Goal: Information Seeking & Learning: Learn about a topic

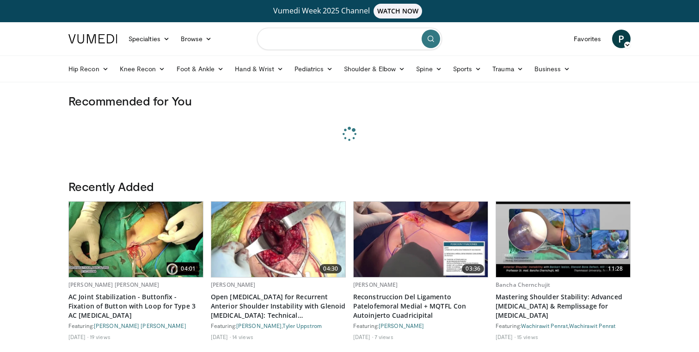
click at [327, 39] on input "Search topics, interventions" at bounding box center [349, 39] width 185 height 22
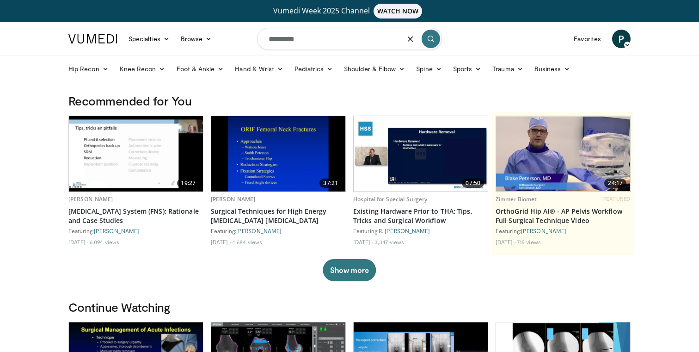
type input "*********"
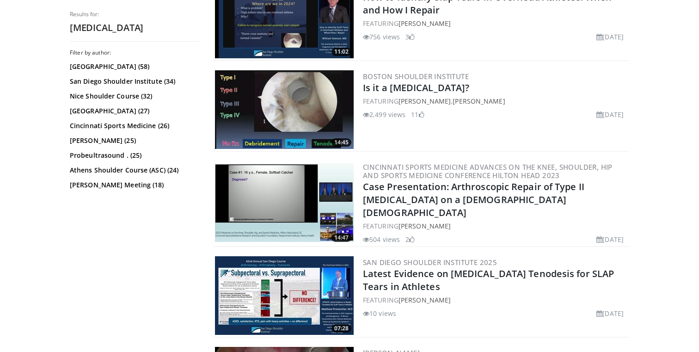
scroll to position [520, 0]
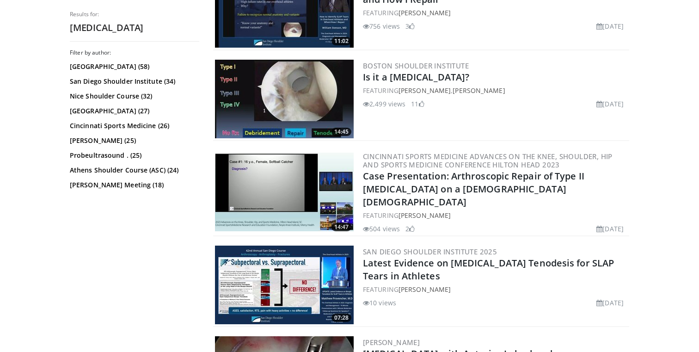
click at [276, 181] on img at bounding box center [284, 192] width 139 height 79
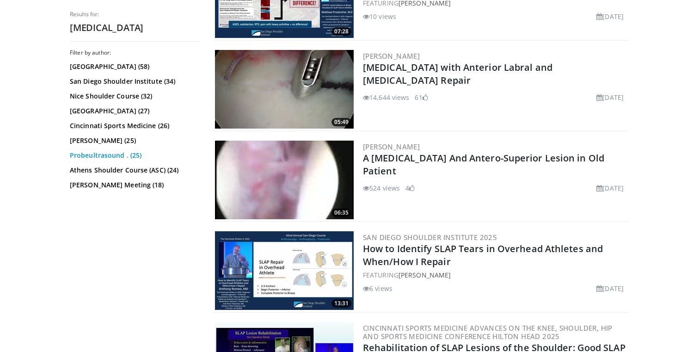
scroll to position [803, 0]
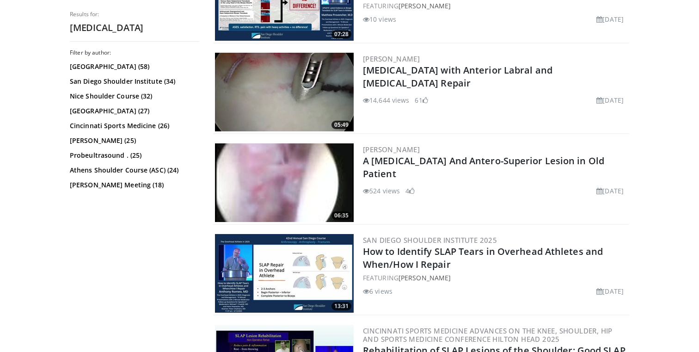
click at [267, 81] on img at bounding box center [284, 92] width 139 height 79
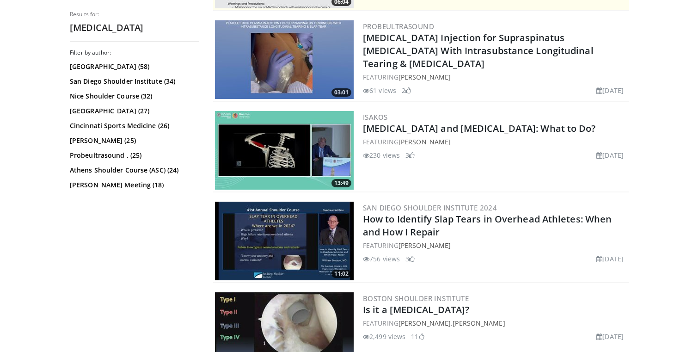
scroll to position [0, 0]
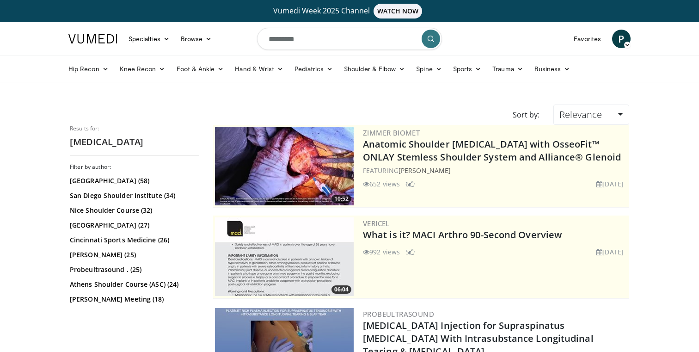
click at [306, 42] on input "*********" at bounding box center [349, 39] width 185 height 22
type input "*"
type input "******"
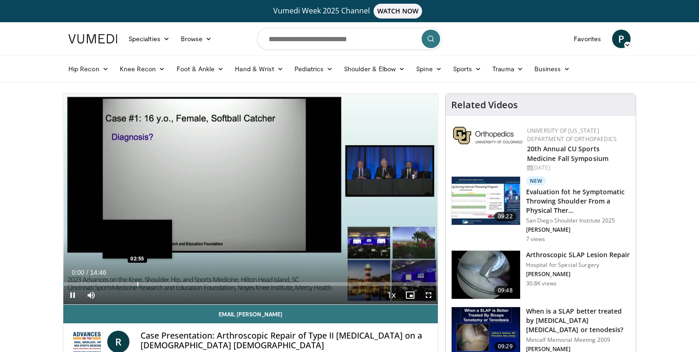
click at [137, 285] on div "Progress Bar" at bounding box center [137, 284] width 1 height 4
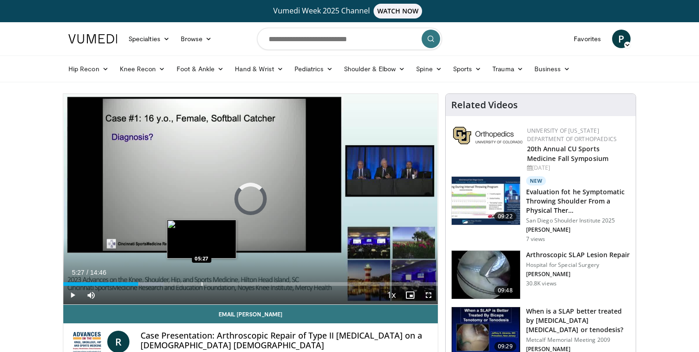
click at [201, 281] on div "Loaded : 26.86% 02:57 05:27" at bounding box center [250, 281] width 374 height 9
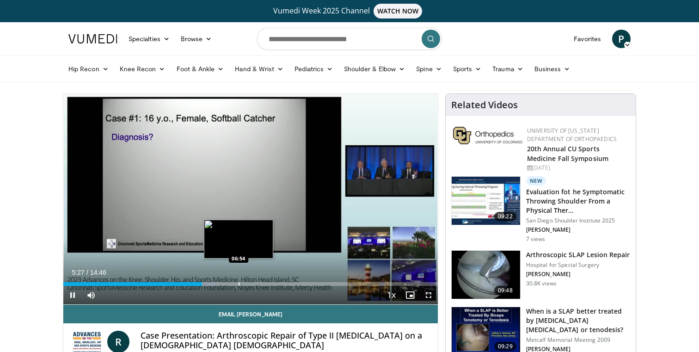
click at [238, 284] on div "Progress Bar" at bounding box center [238, 284] width 1 height 4
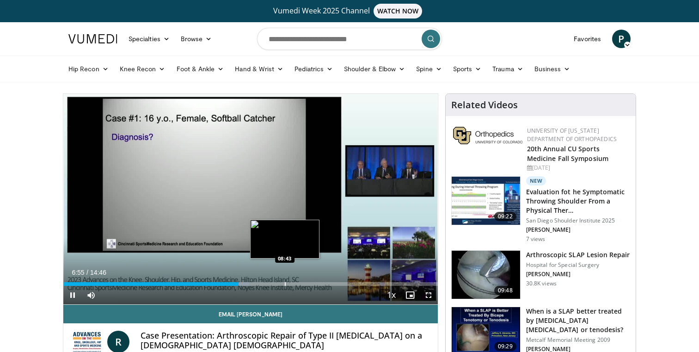
click at [285, 283] on div "Progress Bar" at bounding box center [285, 284] width 1 height 4
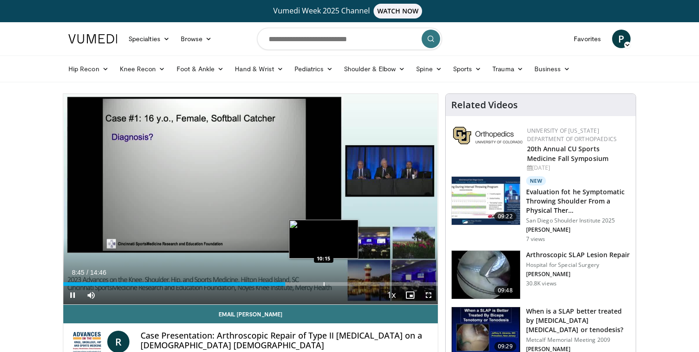
click at [323, 283] on div "Progress Bar" at bounding box center [323, 284] width 1 height 4
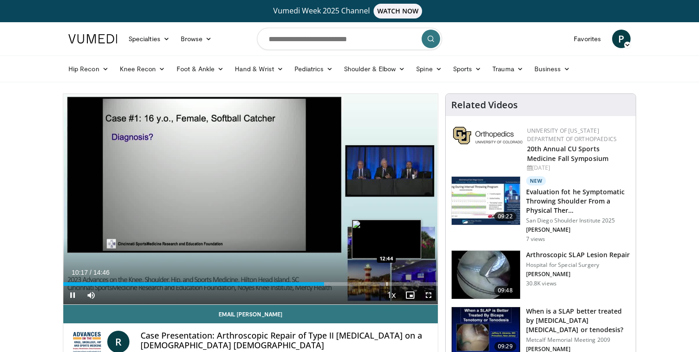
click at [386, 284] on div "Progress Bar" at bounding box center [386, 284] width 1 height 4
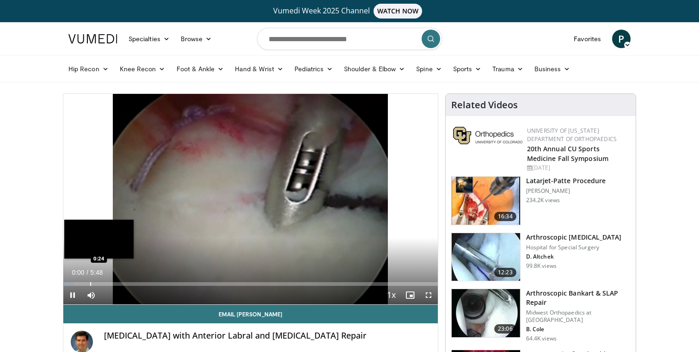
click at [90, 282] on div "Progress Bar" at bounding box center [90, 284] width 1 height 4
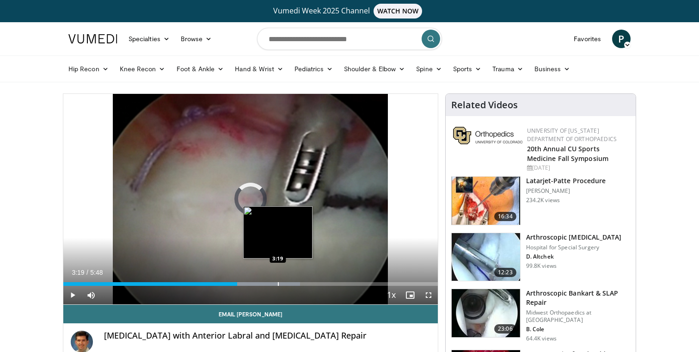
click at [278, 284] on div "Progress Bar" at bounding box center [278, 284] width 1 height 4
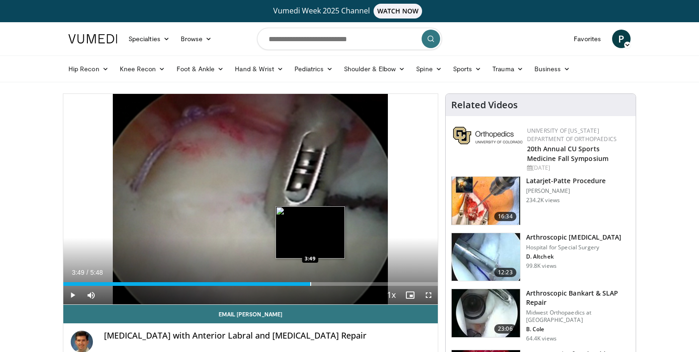
click at [310, 282] on div "Progress Bar" at bounding box center [310, 284] width 1 height 4
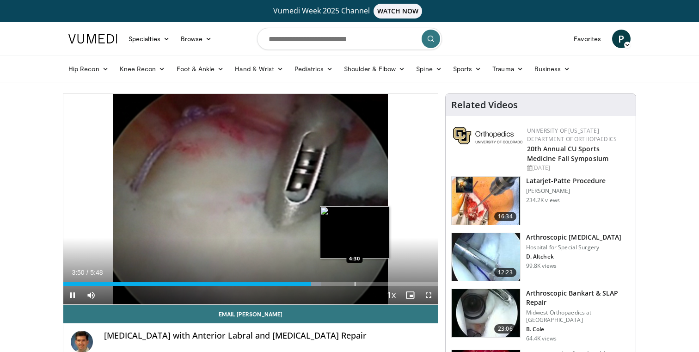
click at [356, 281] on div "Loaded : 68.96% 3:50 4:30" at bounding box center [250, 281] width 374 height 9
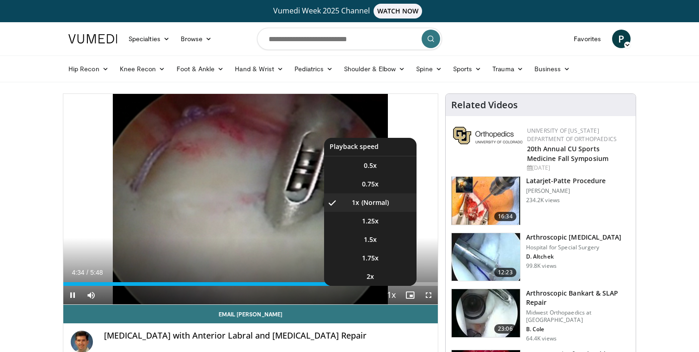
click at [399, 286] on button "Playback Rate" at bounding box center [391, 295] width 18 height 18
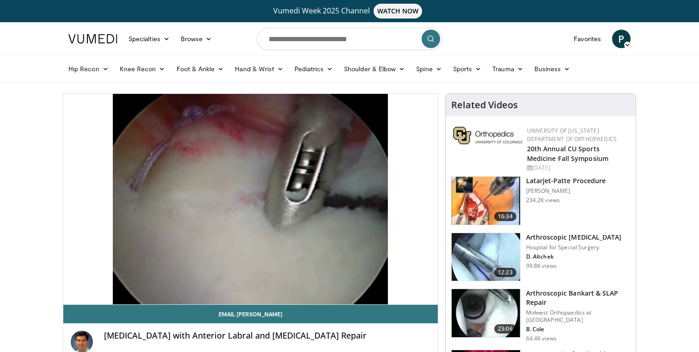
click at [405, 282] on div "Loaded : 86.20% 4:35 5:05" at bounding box center [250, 284] width 374 height 4
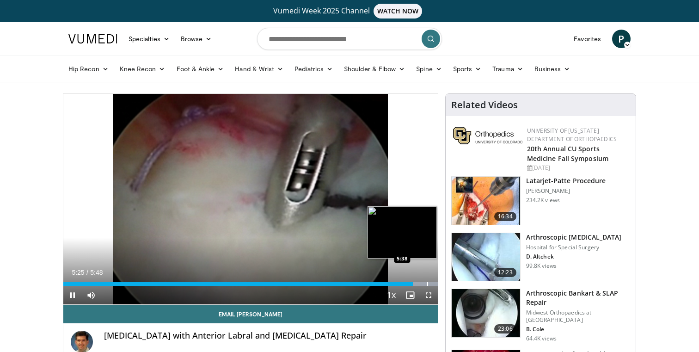
click at [427, 280] on div "Loaded : 100.00% 5:25 5:38" at bounding box center [250, 281] width 374 height 9
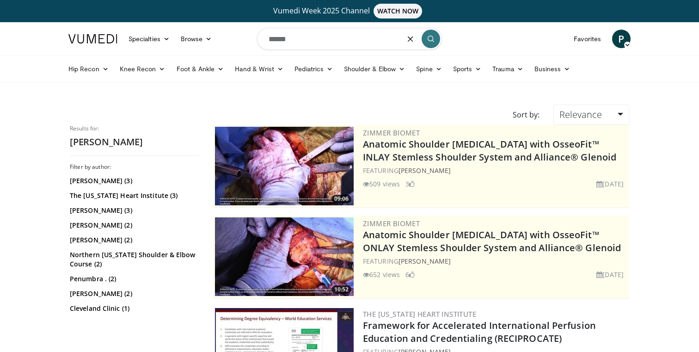
click at [300, 39] on input "******" at bounding box center [349, 39] width 185 height 22
type input "**********"
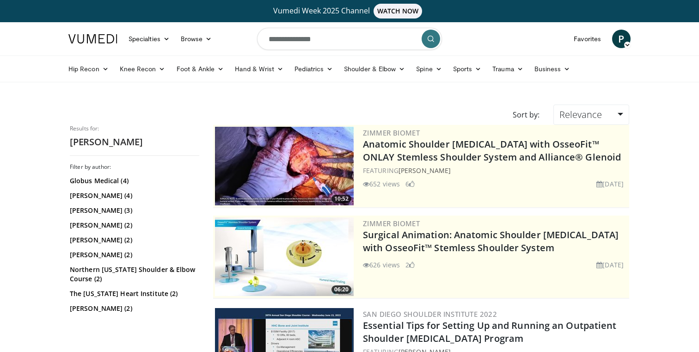
click at [429, 36] on icon "submit" at bounding box center [430, 38] width 7 height 7
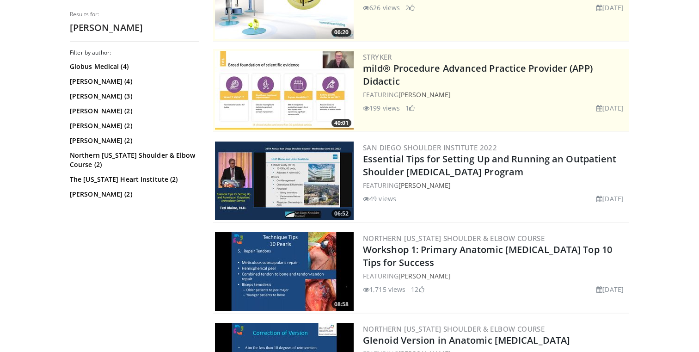
scroll to position [196, 0]
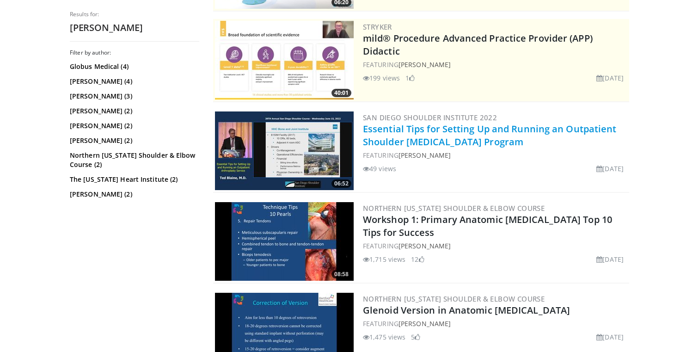
click at [442, 140] on link "Essential Tips for Setting Up and Running an Outpatient Shoulder [MEDICAL_DATA]…" at bounding box center [490, 134] width 254 height 25
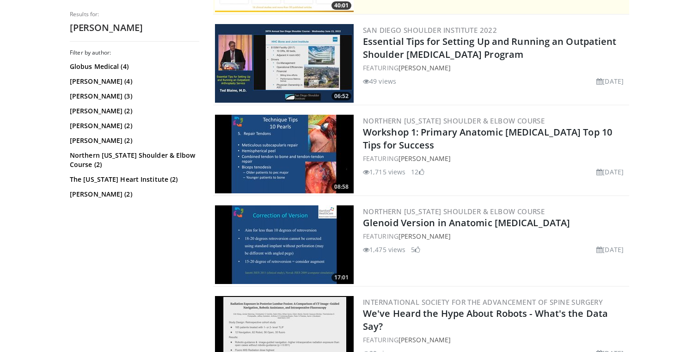
scroll to position [288, 0]
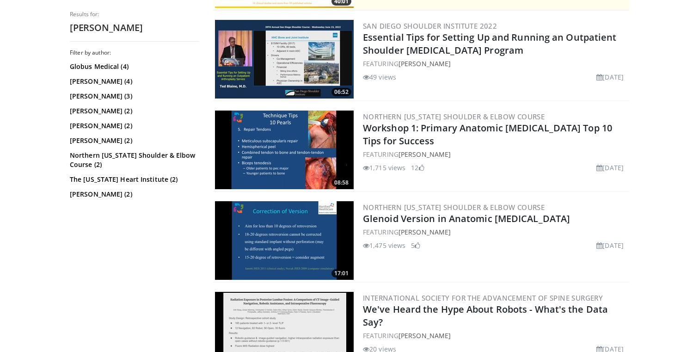
click at [279, 161] on img at bounding box center [284, 149] width 139 height 79
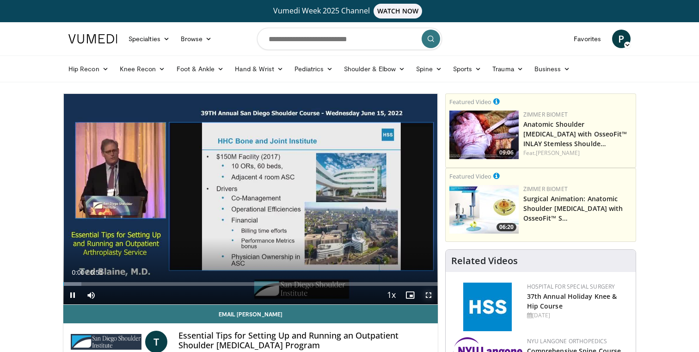
click at [431, 296] on span "Video Player" at bounding box center [428, 295] width 18 height 18
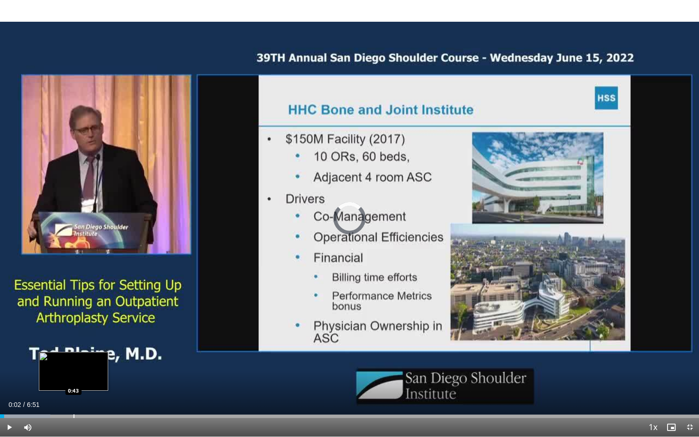
click at [72, 351] on div "Loaded : 7.22% 0:02 0:43" at bounding box center [349, 413] width 699 height 9
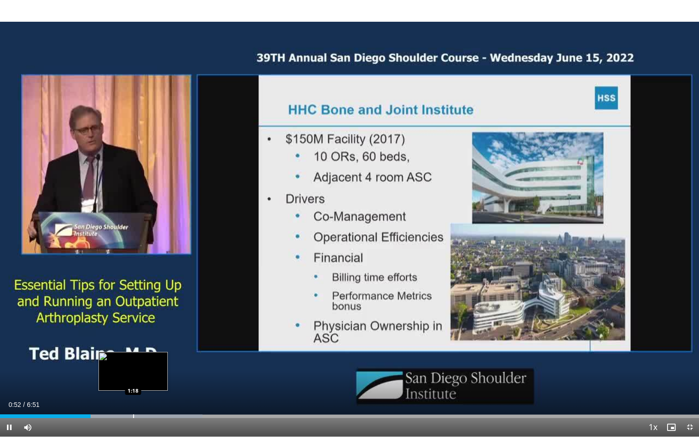
click at [133, 351] on div "Progress Bar" at bounding box center [133, 416] width 1 height 4
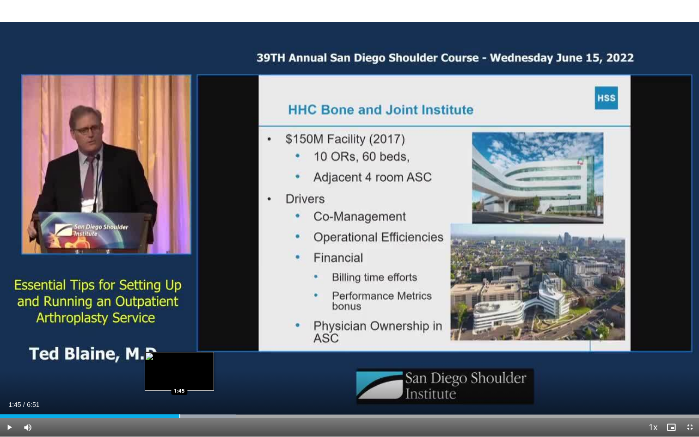
click at [179, 351] on div "Progress Bar" at bounding box center [179, 416] width 1 height 4
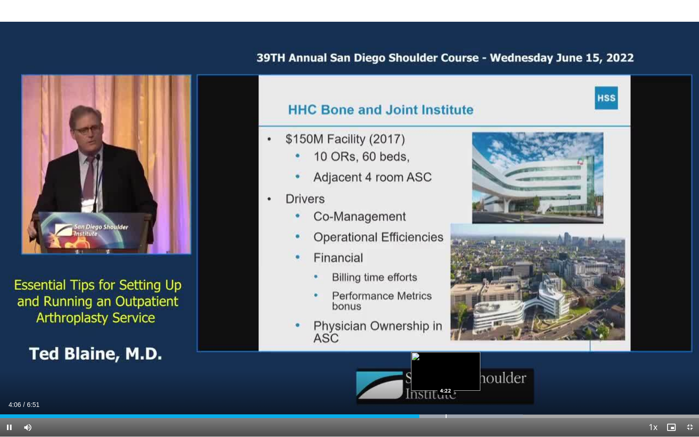
click at [446, 351] on div "Progress Bar" at bounding box center [446, 416] width 1 height 4
click at [467, 351] on div "Loaded : 79.63% 4:35 4:35" at bounding box center [349, 413] width 699 height 9
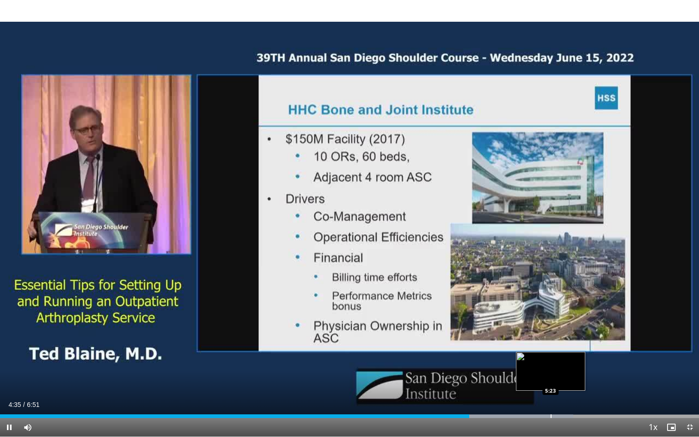
click at [551, 351] on div "Progress Bar" at bounding box center [550, 416] width 1 height 4
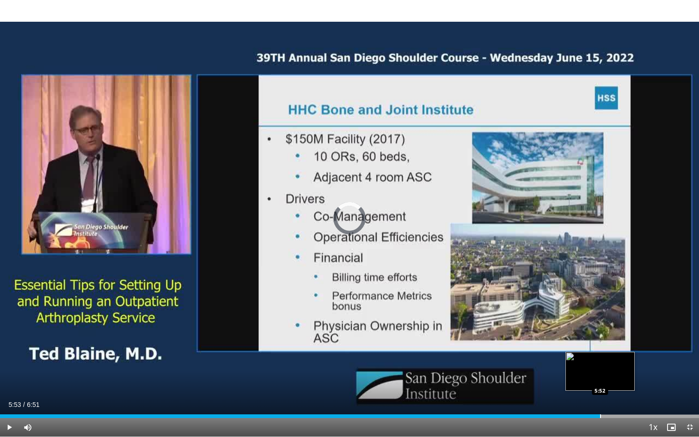
click at [600, 351] on div "Loaded : 82.04% 5:53 5:52" at bounding box center [349, 413] width 699 height 9
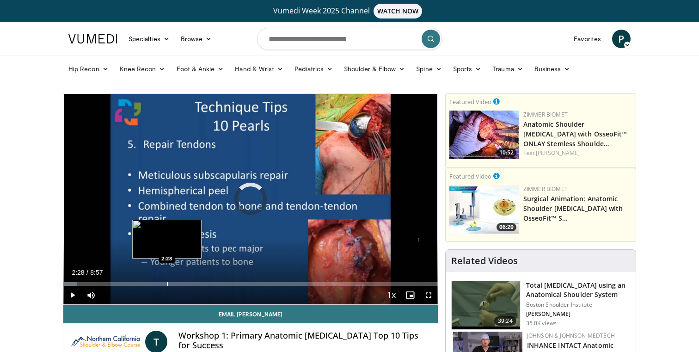
click at [167, 282] on div "Progress Bar" at bounding box center [167, 284] width 1 height 4
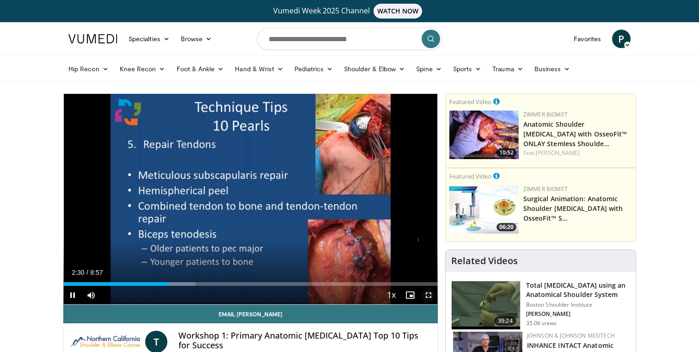
click at [428, 296] on span "Video Player" at bounding box center [428, 295] width 18 height 18
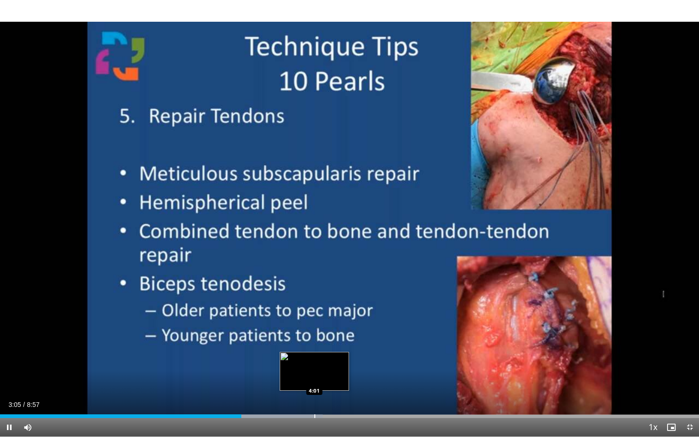
click at [314, 351] on div "Progress Bar" at bounding box center [314, 416] width 1 height 4
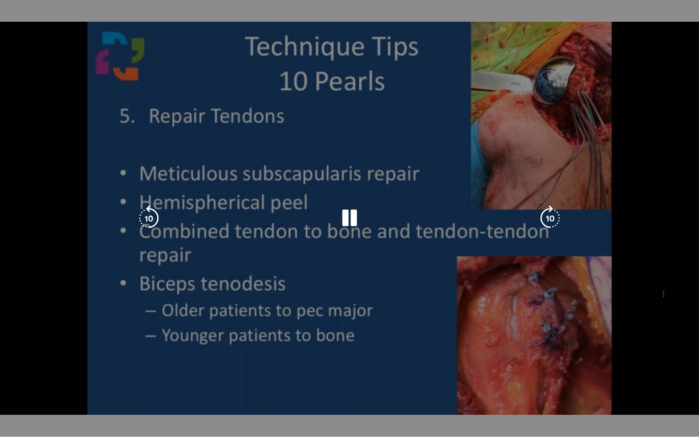
click at [400, 351] on video-js "**********" at bounding box center [349, 218] width 699 height 437
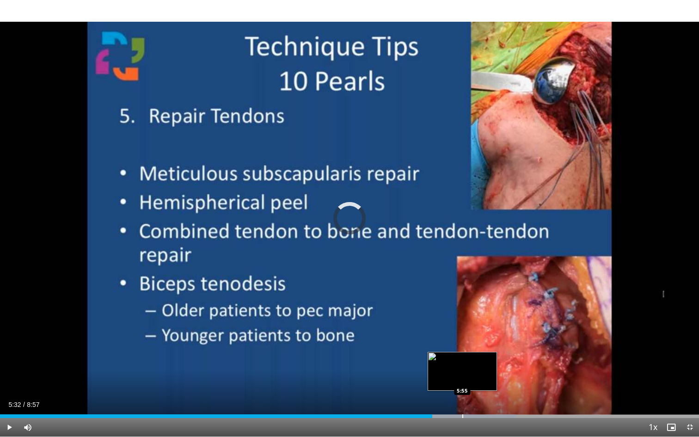
click at [462, 351] on div "Progress Bar" at bounding box center [462, 416] width 1 height 4
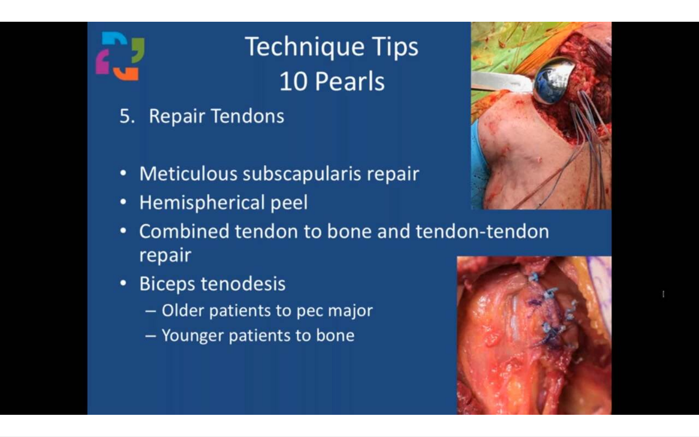
click at [533, 351] on div "10 seconds Tap to unmute" at bounding box center [349, 218] width 699 height 436
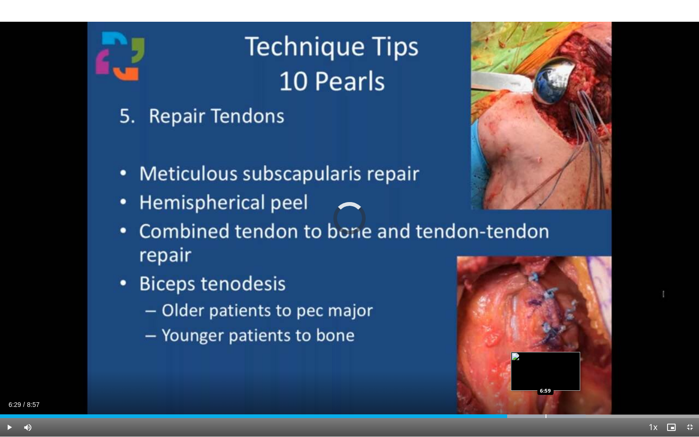
click at [545, 351] on div "Progress Bar" at bounding box center [545, 416] width 1 height 4
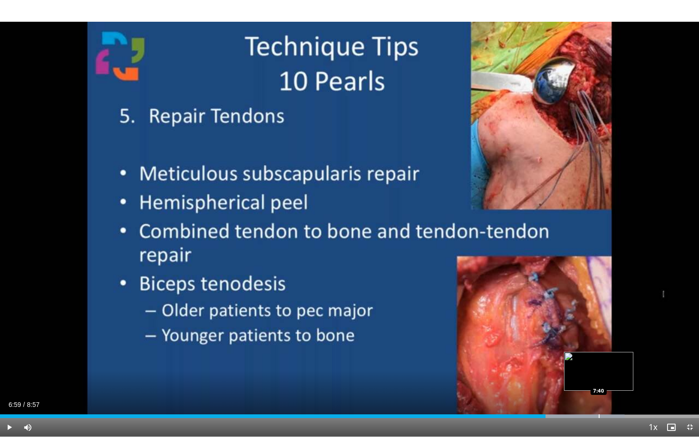
click at [598, 351] on div "Progress Bar" at bounding box center [598, 416] width 1 height 4
click at [624, 351] on div "Loaded : 97.86% 7:40 8:00" at bounding box center [349, 413] width 699 height 9
click at [625, 351] on div "Progress Bar" at bounding box center [625, 416] width 1 height 4
click at [651, 351] on div "Progress Bar" at bounding box center [651, 416] width 1 height 4
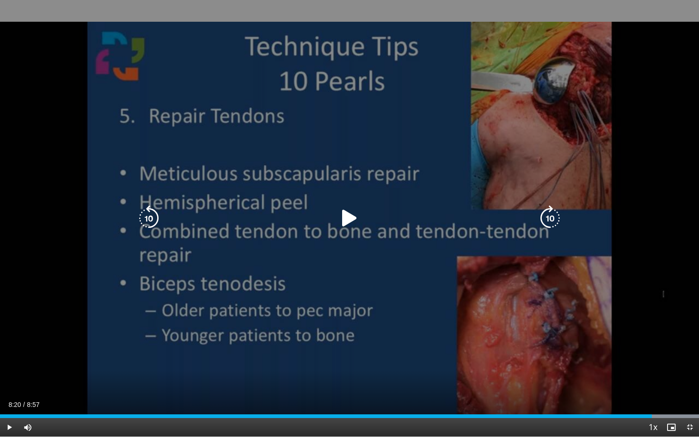
click at [558, 351] on div "10 seconds Tap to unmute" at bounding box center [349, 218] width 699 height 436
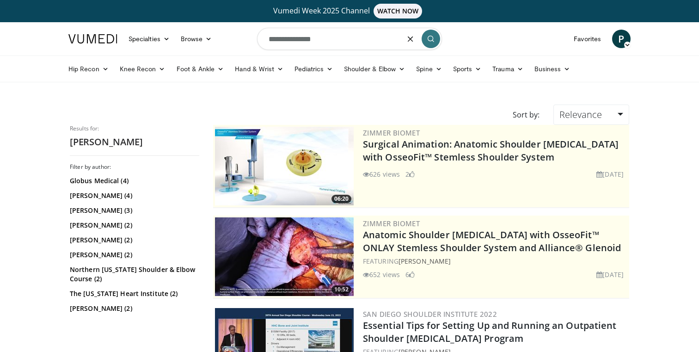
click at [288, 41] on input "**********" at bounding box center [349, 39] width 185 height 22
type input "**********"
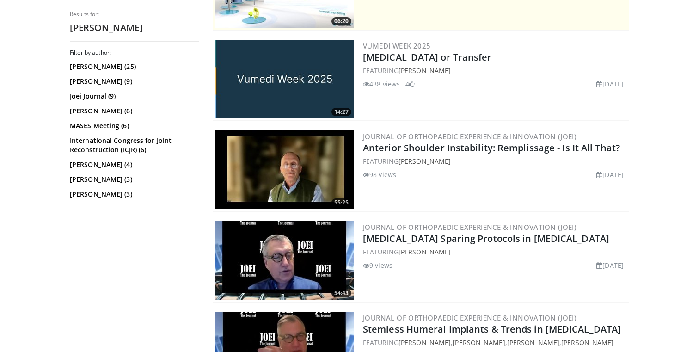
scroll to position [332, 0]
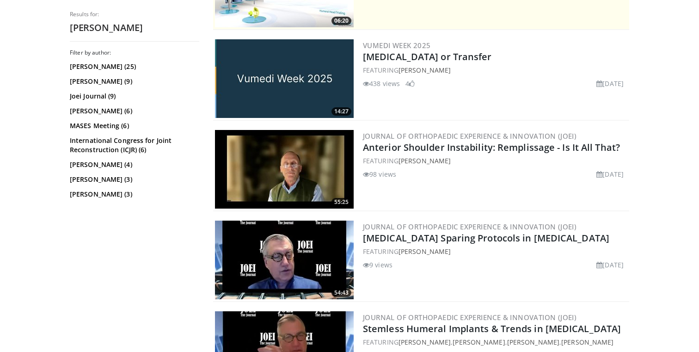
click at [290, 164] on img at bounding box center [284, 169] width 139 height 79
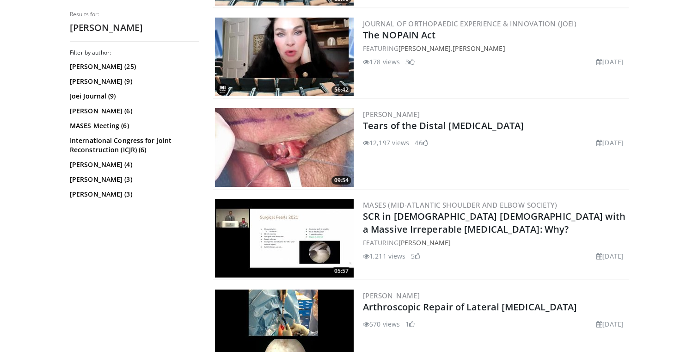
scroll to position [1079, 0]
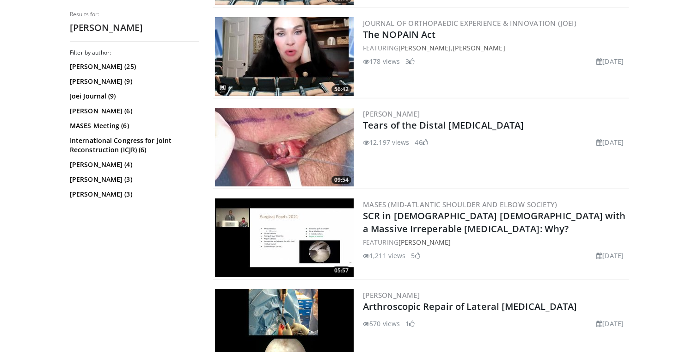
click at [270, 127] on img at bounding box center [284, 147] width 139 height 79
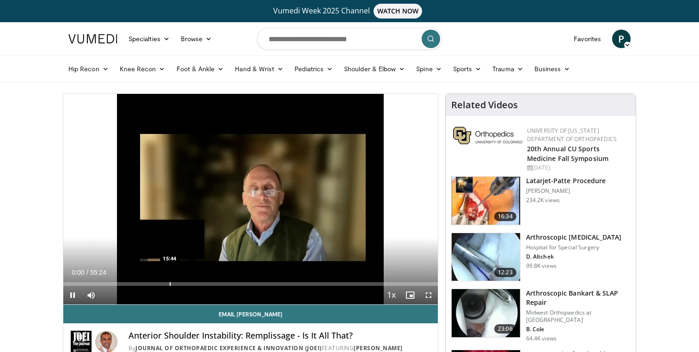
click at [170, 283] on div "Progress Bar" at bounding box center [170, 284] width 1 height 4
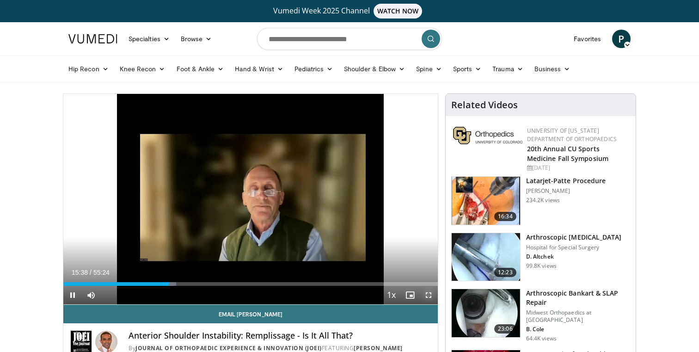
click at [429, 297] on span "Video Player" at bounding box center [428, 295] width 18 height 18
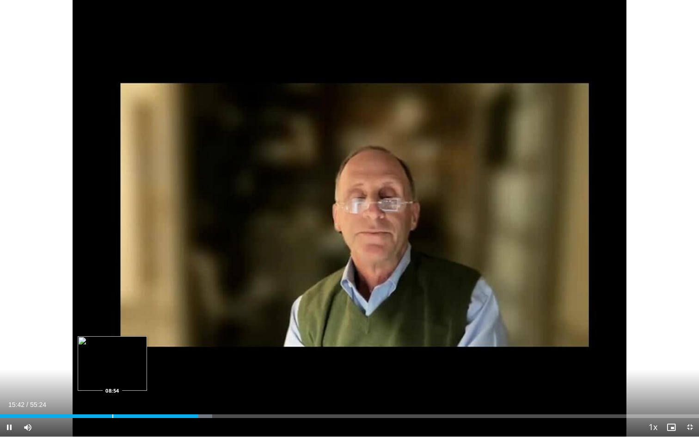
click at [112, 351] on div "Progress Bar" at bounding box center [112, 416] width 1 height 4
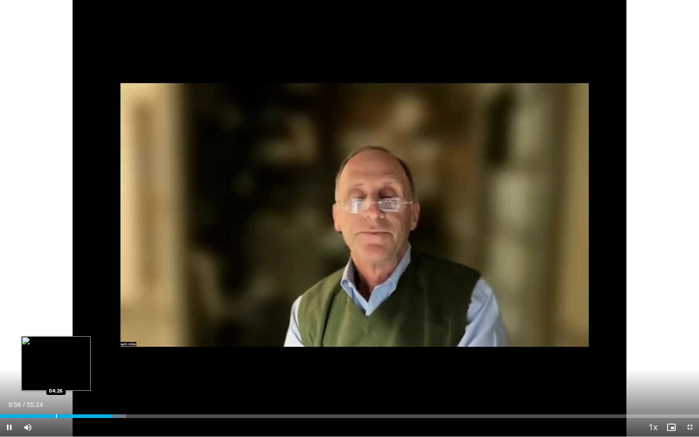
click at [56, 351] on div "Loaded : 18.05% 08:56 04:26" at bounding box center [349, 413] width 699 height 9
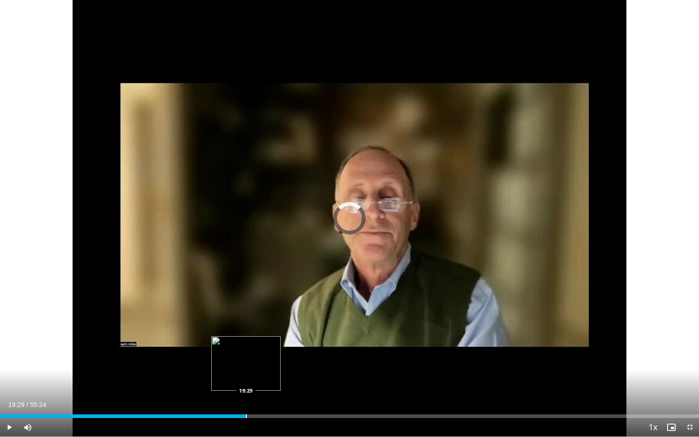
click at [245, 351] on div "Loaded : 0.00% 19:29 19:29" at bounding box center [349, 413] width 699 height 9
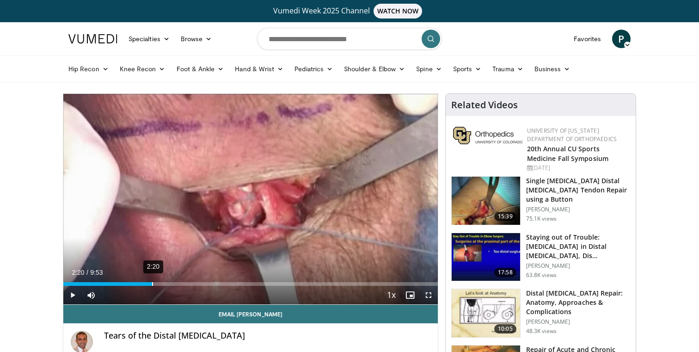
click at [152, 284] on div "2:20" at bounding box center [152, 284] width 1 height 4
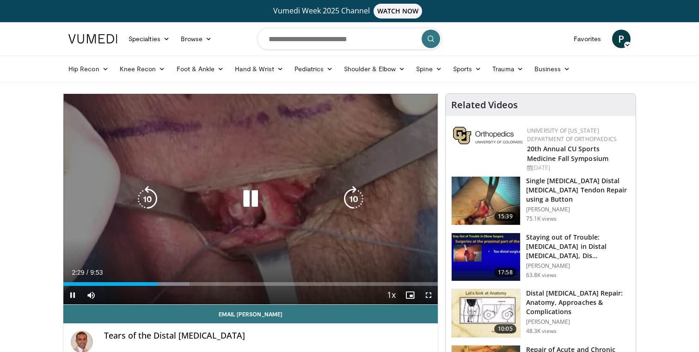
click at [176, 196] on div "Video Player" at bounding box center [250, 198] width 225 height 18
click at [238, 201] on icon "Video Player" at bounding box center [251, 199] width 26 height 26
